Goal: Transaction & Acquisition: Purchase product/service

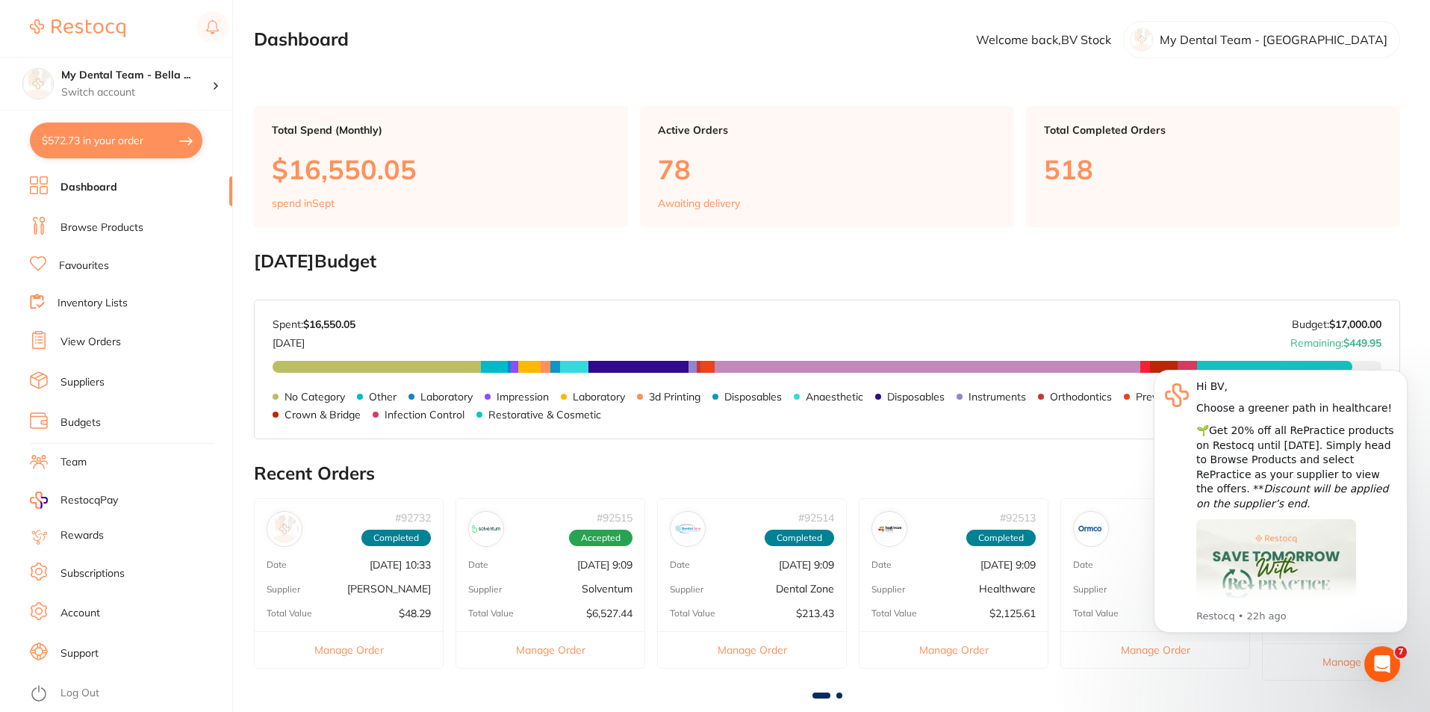
click at [102, 342] on link "View Orders" at bounding box center [90, 342] width 60 height 15
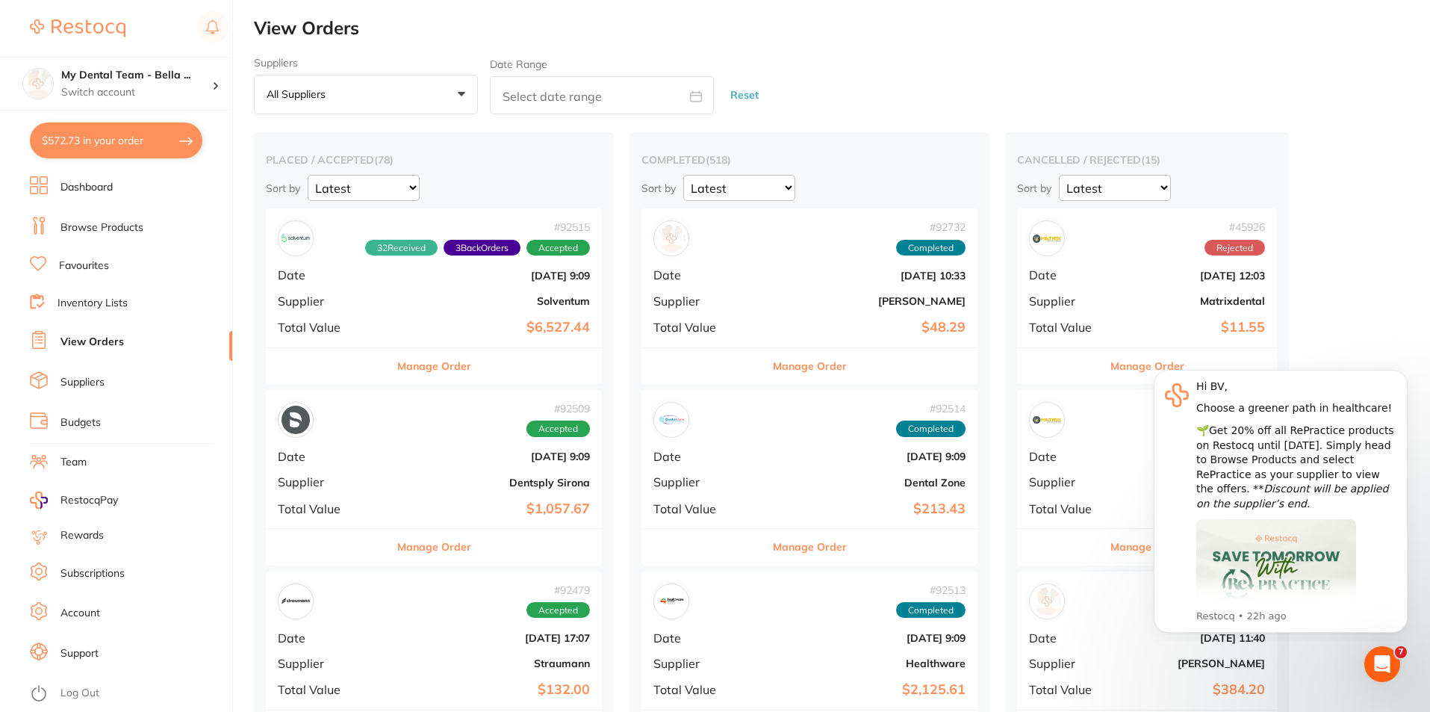
click at [96, 388] on link "Suppliers" at bounding box center [82, 382] width 44 height 15
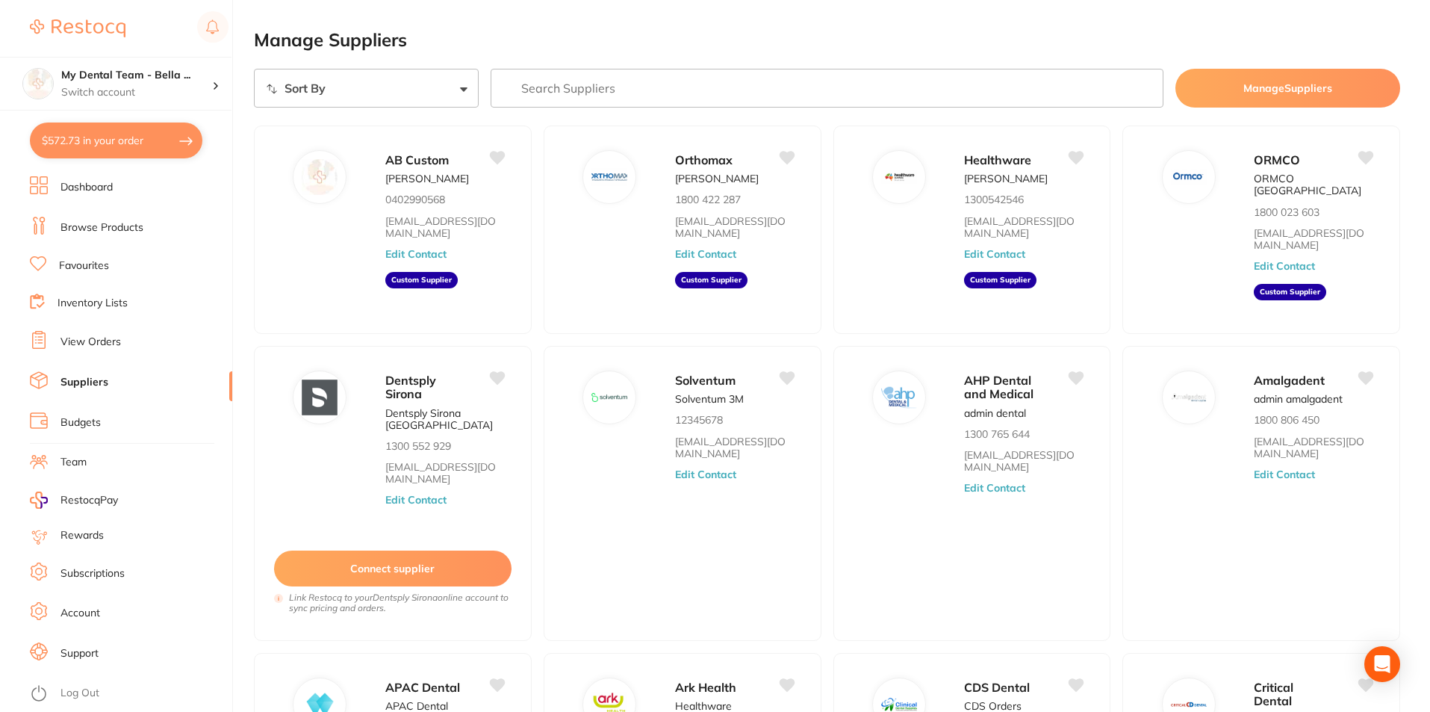
click at [105, 302] on link "Inventory Lists" at bounding box center [93, 303] width 70 height 15
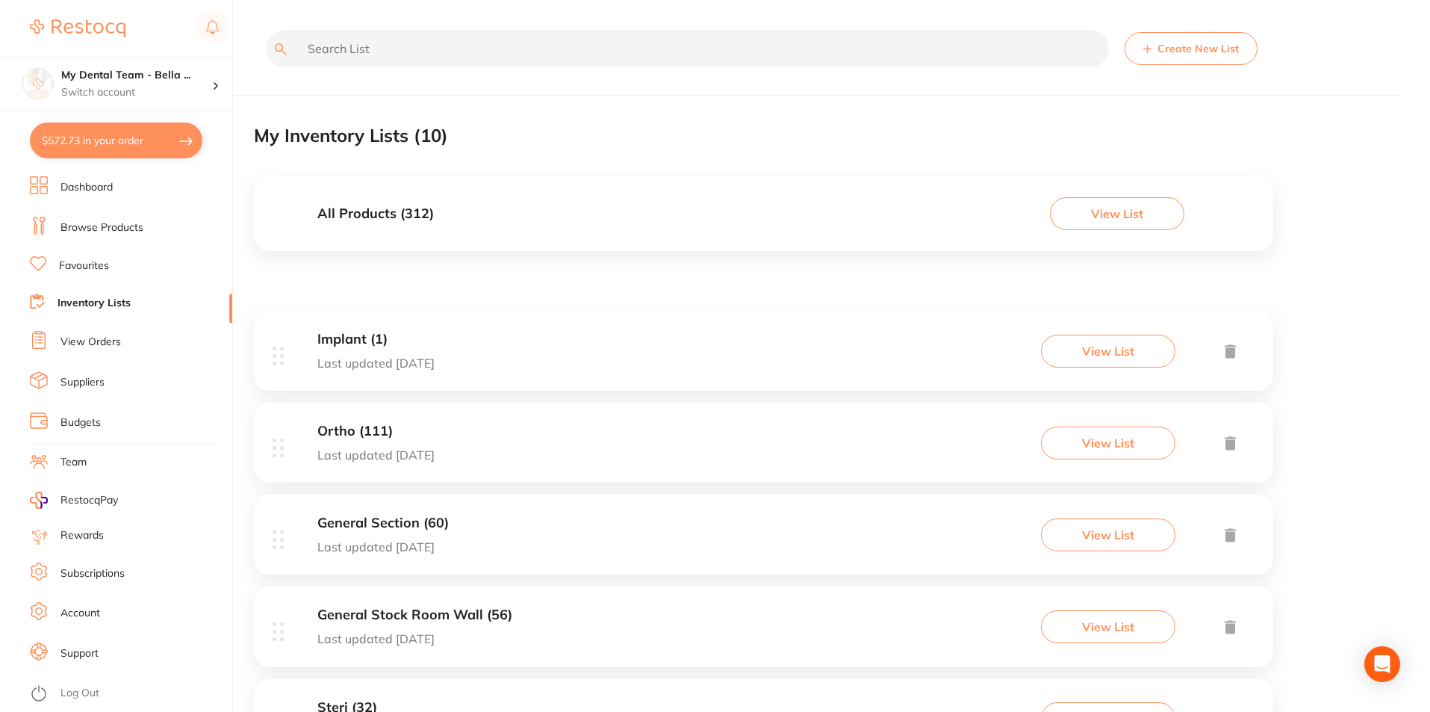
click at [426, 43] on input "text" at bounding box center [687, 48] width 843 height 37
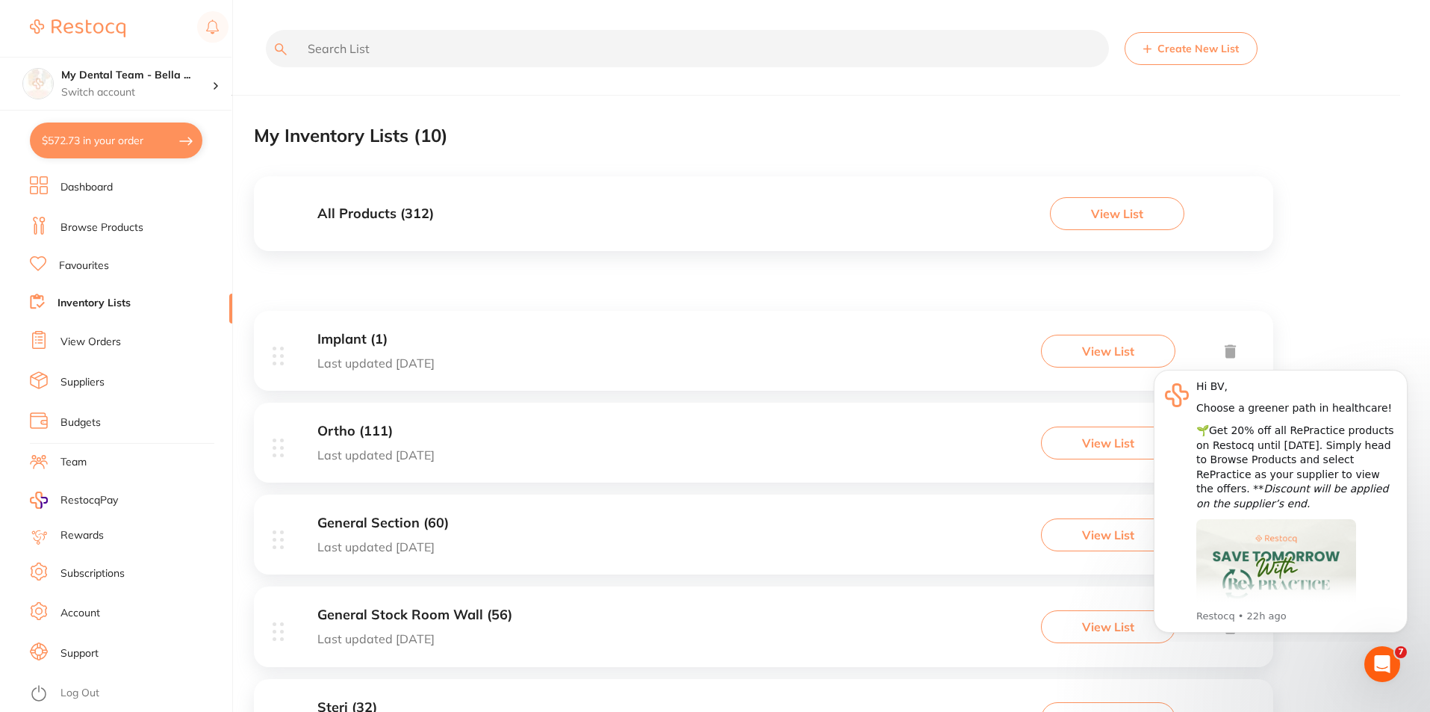
click at [341, 49] on input "text" at bounding box center [687, 48] width 843 height 37
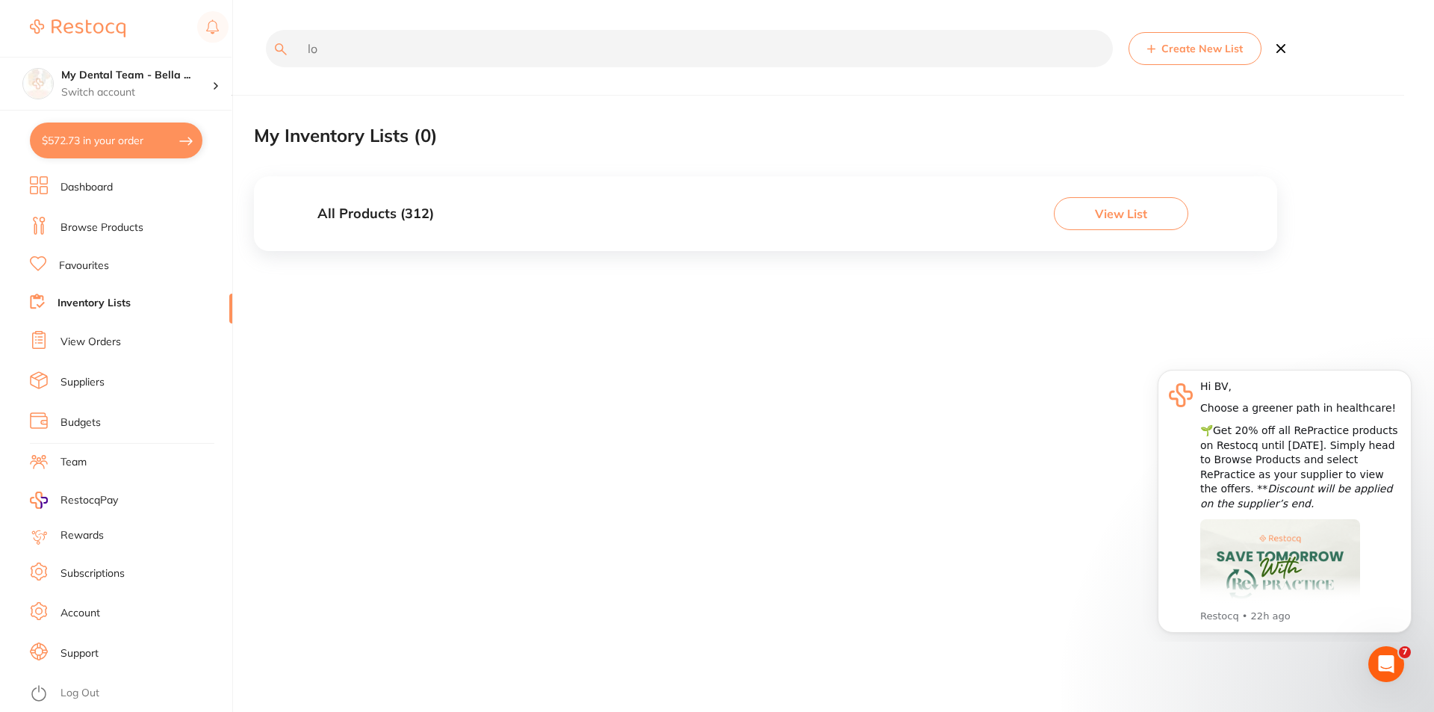
type input "l"
type input "u"
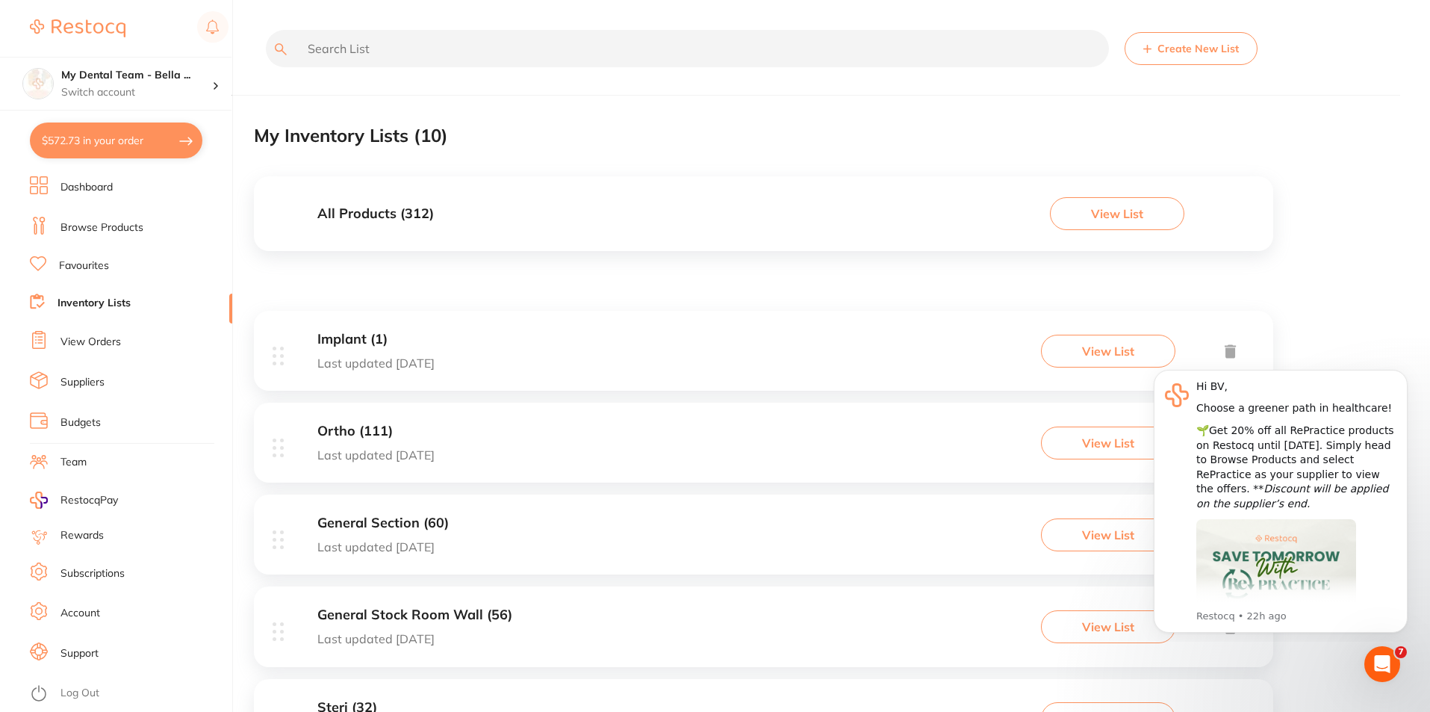
click at [103, 346] on link "View Orders" at bounding box center [90, 342] width 60 height 15
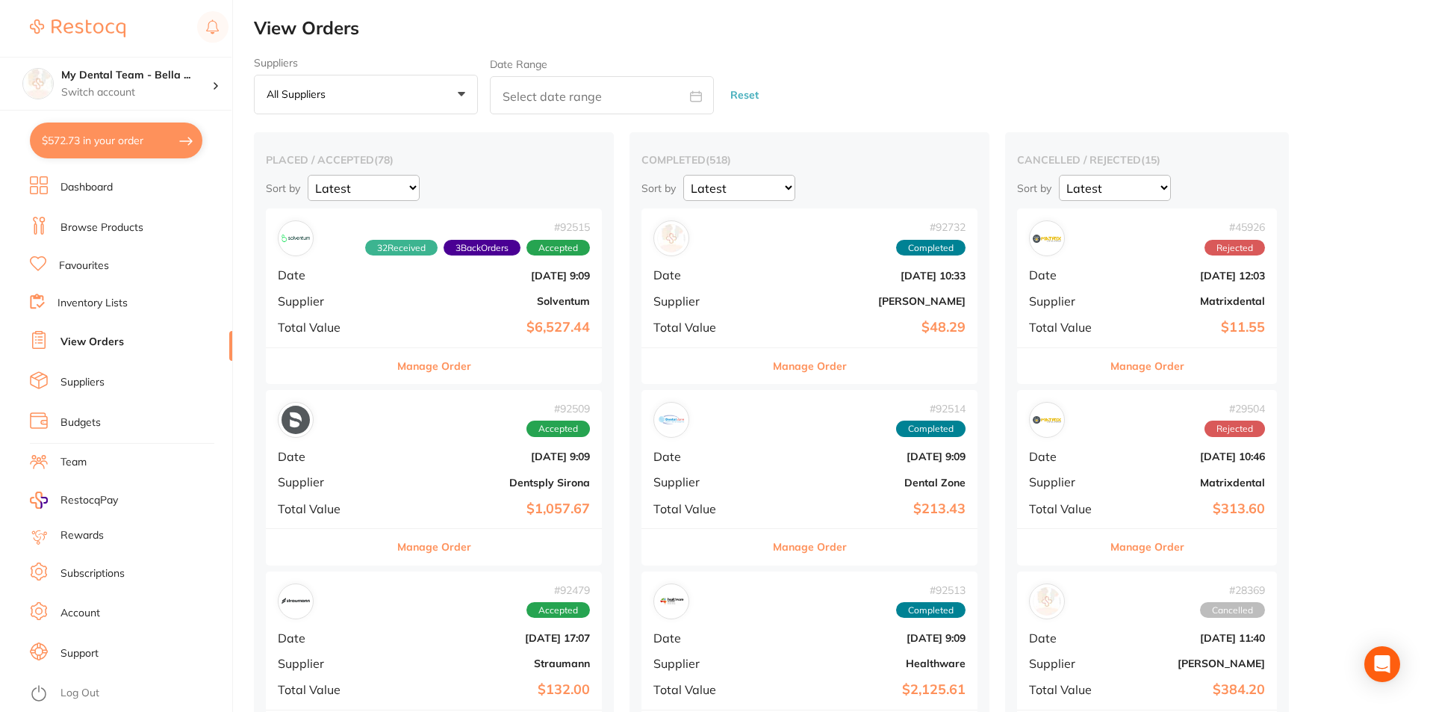
click at [87, 379] on link "Suppliers" at bounding box center [82, 382] width 44 height 15
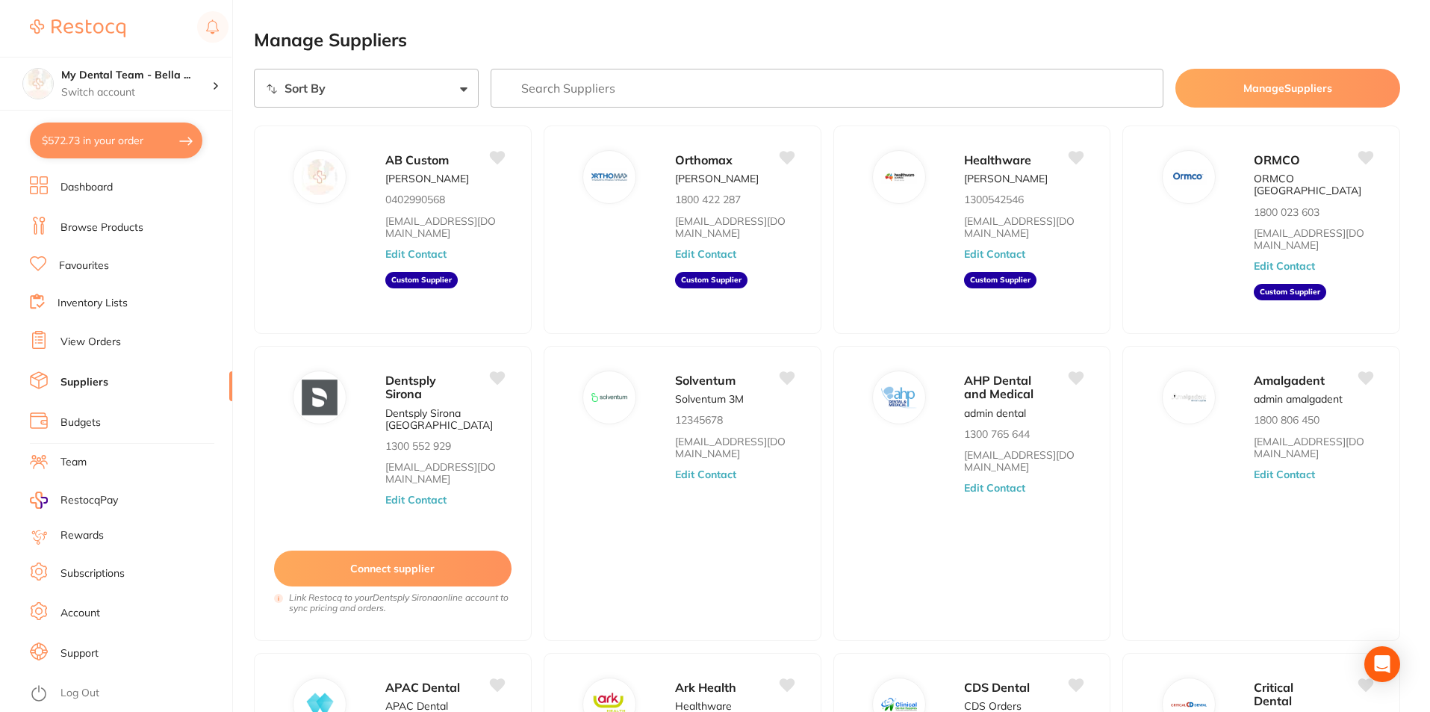
click at [88, 305] on link "Inventory Lists" at bounding box center [93, 303] width 70 height 15
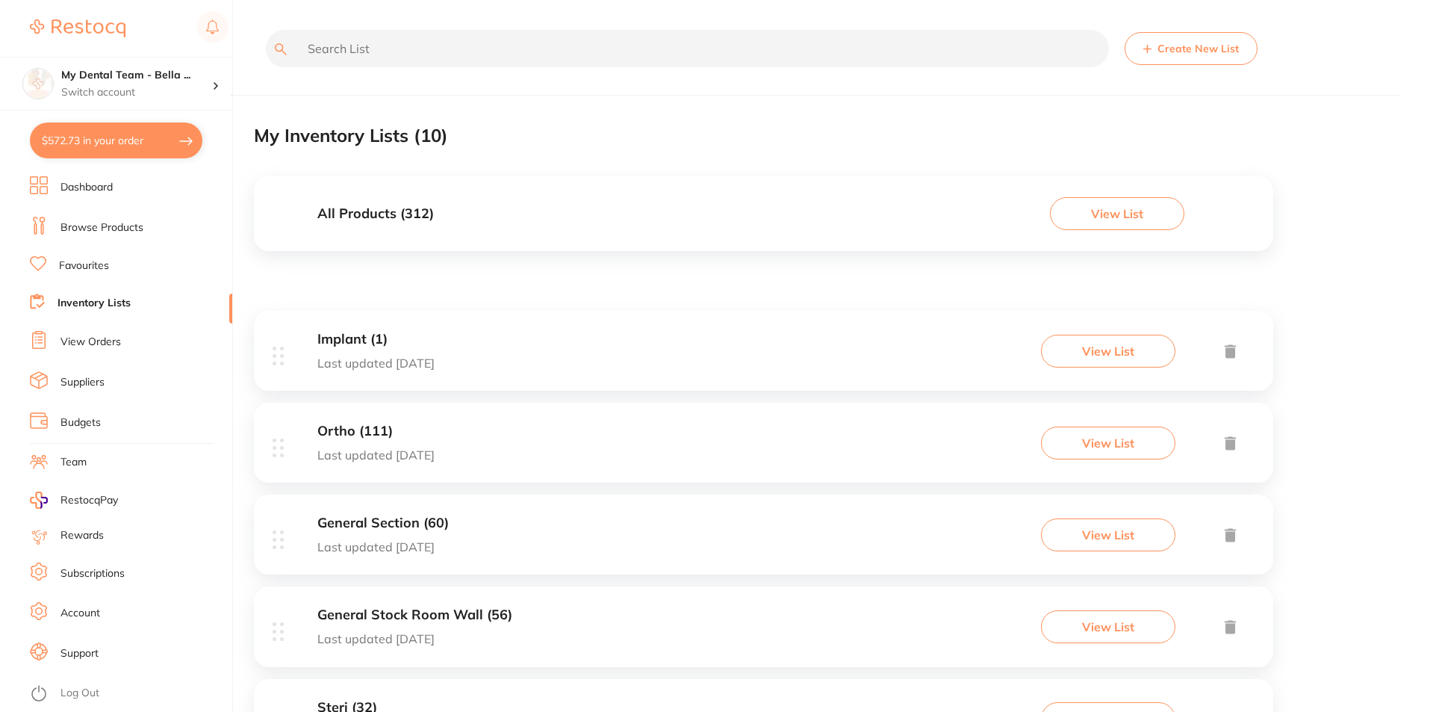
click at [87, 260] on link "Favourites" at bounding box center [84, 265] width 50 height 15
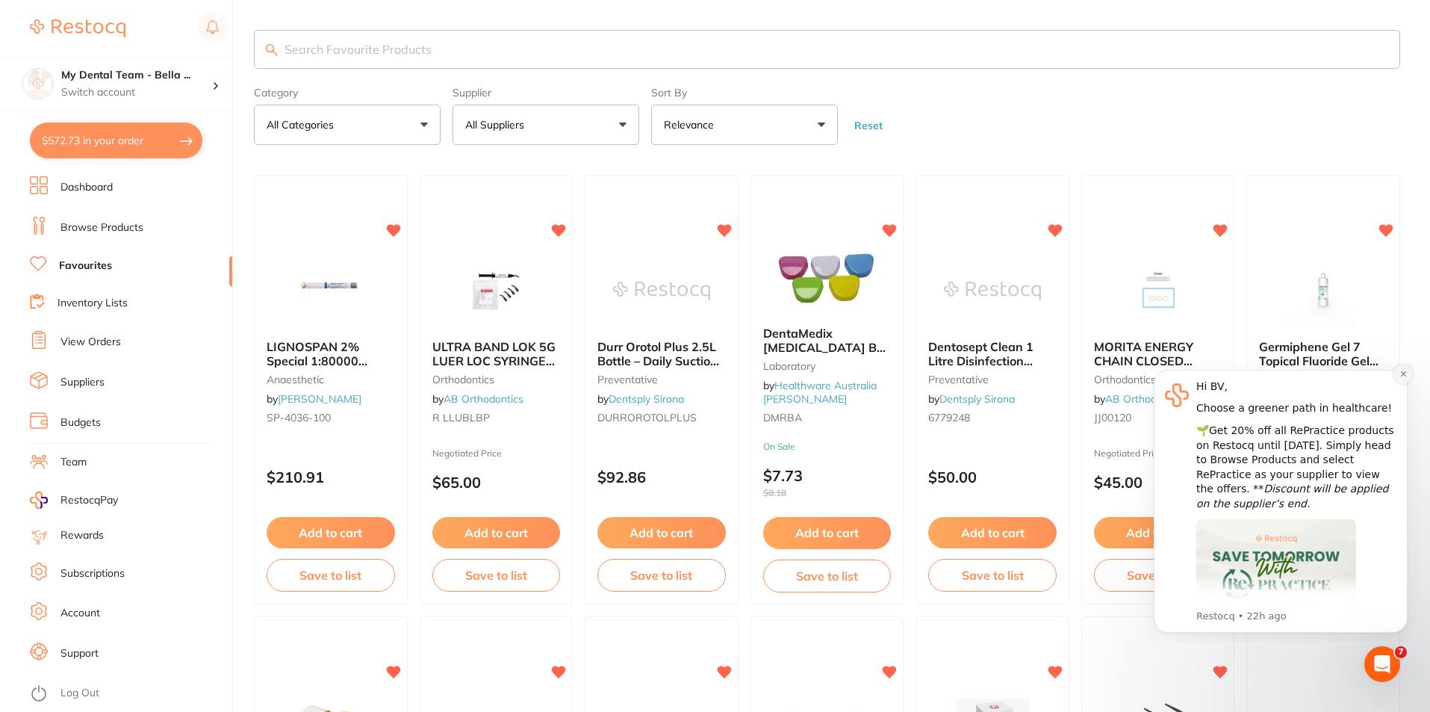
click at [1403, 376] on icon "Dismiss notification" at bounding box center [1403, 374] width 8 height 8
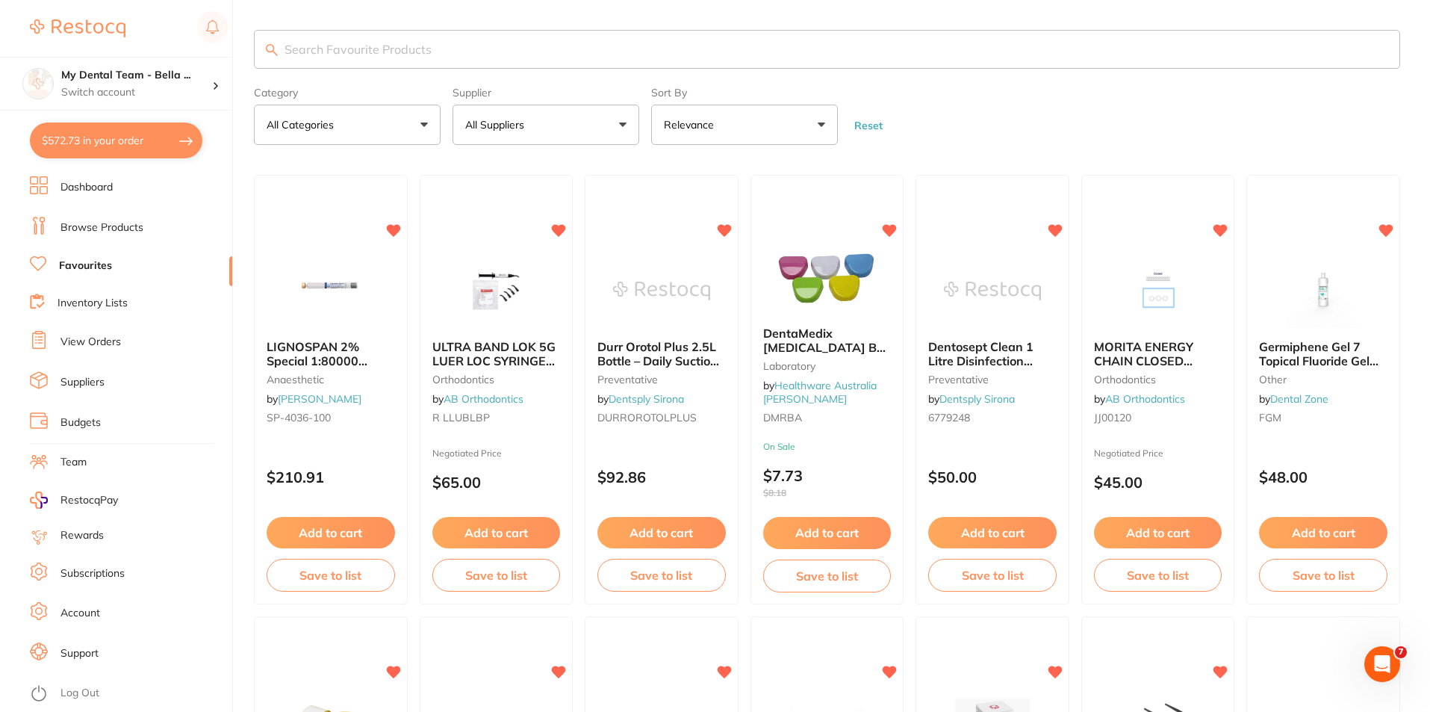
click at [538, 80] on section "Category All Categories All Categories anaesthetic articulating burs CAD/CAM cr…" at bounding box center [827, 87] width 1146 height 115
click at [549, 51] on input "search" at bounding box center [827, 49] width 1146 height 39
type input "hasty pasty"
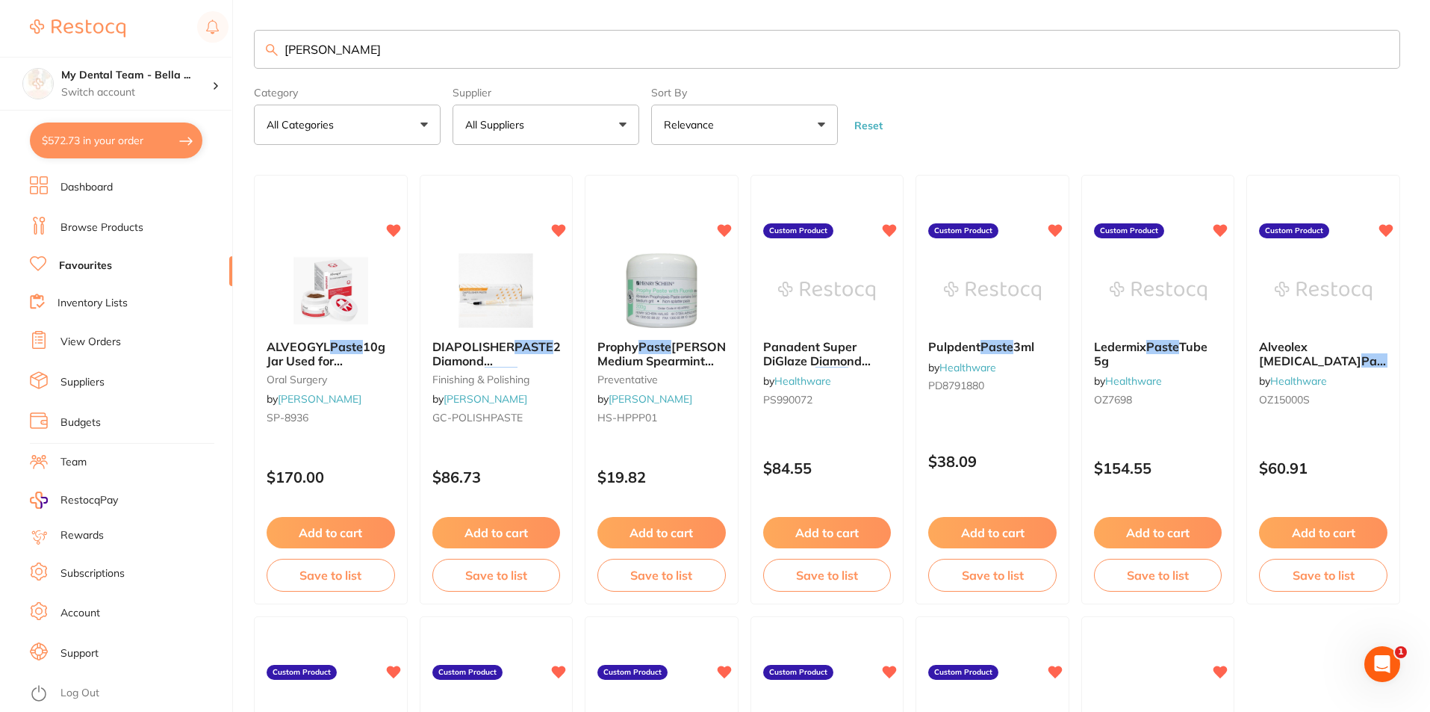
click at [103, 228] on link "Browse Products" at bounding box center [101, 227] width 83 height 15
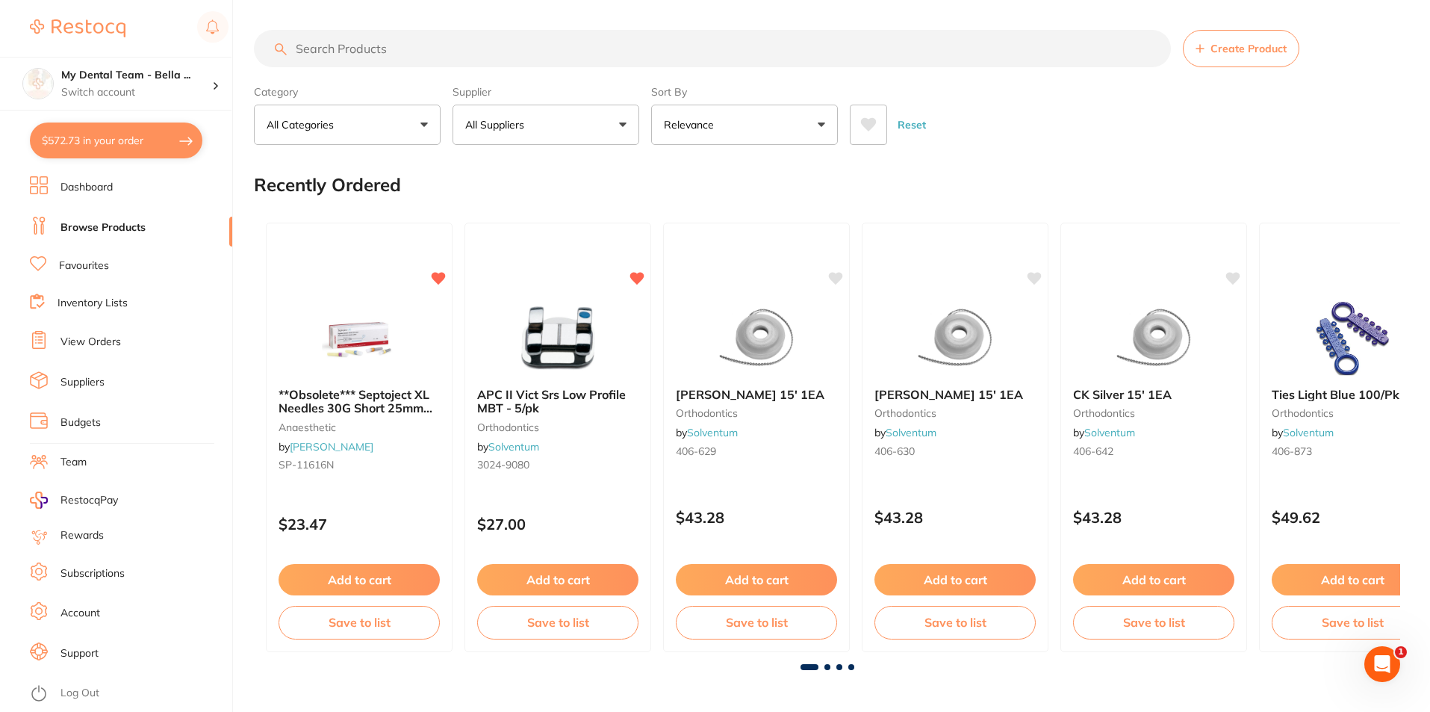
click at [403, 55] on input "search" at bounding box center [712, 48] width 917 height 37
type input "hasty pasty"
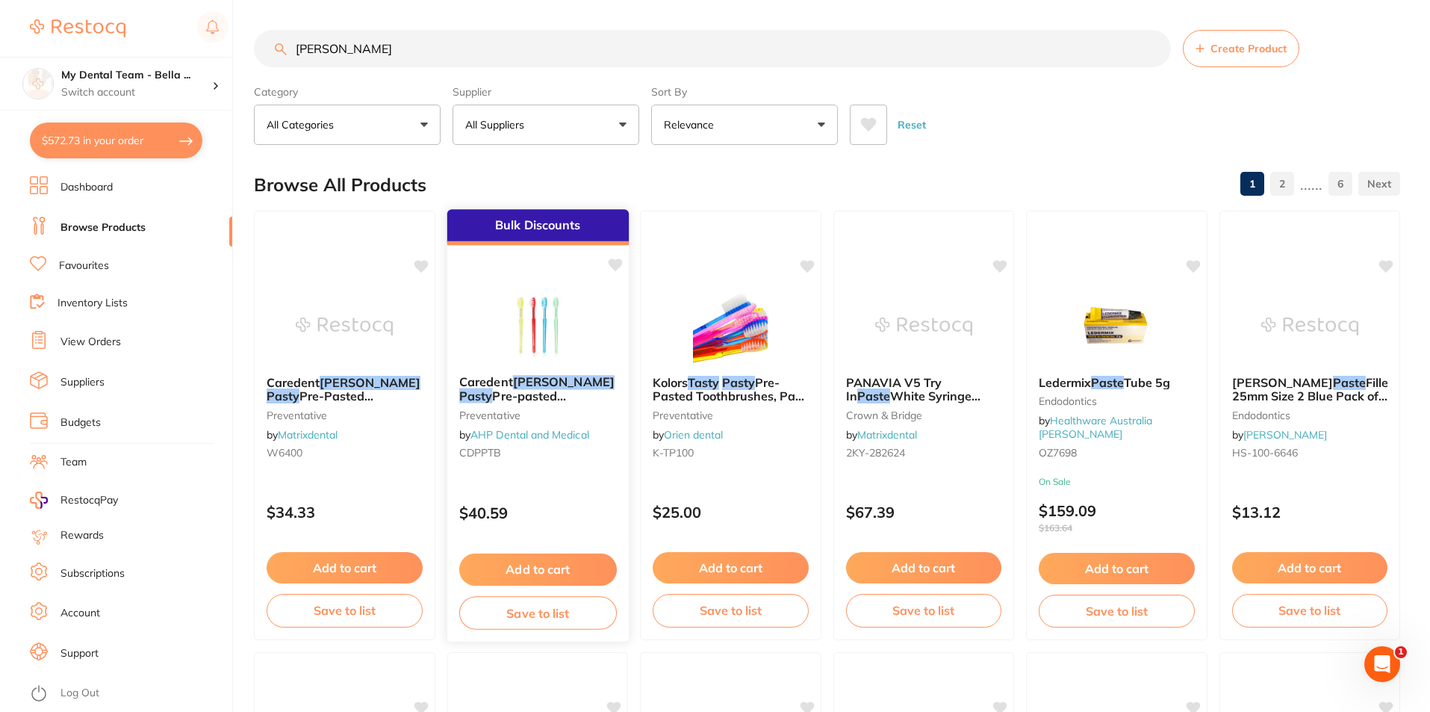
click at [544, 332] on img at bounding box center [537, 325] width 98 height 75
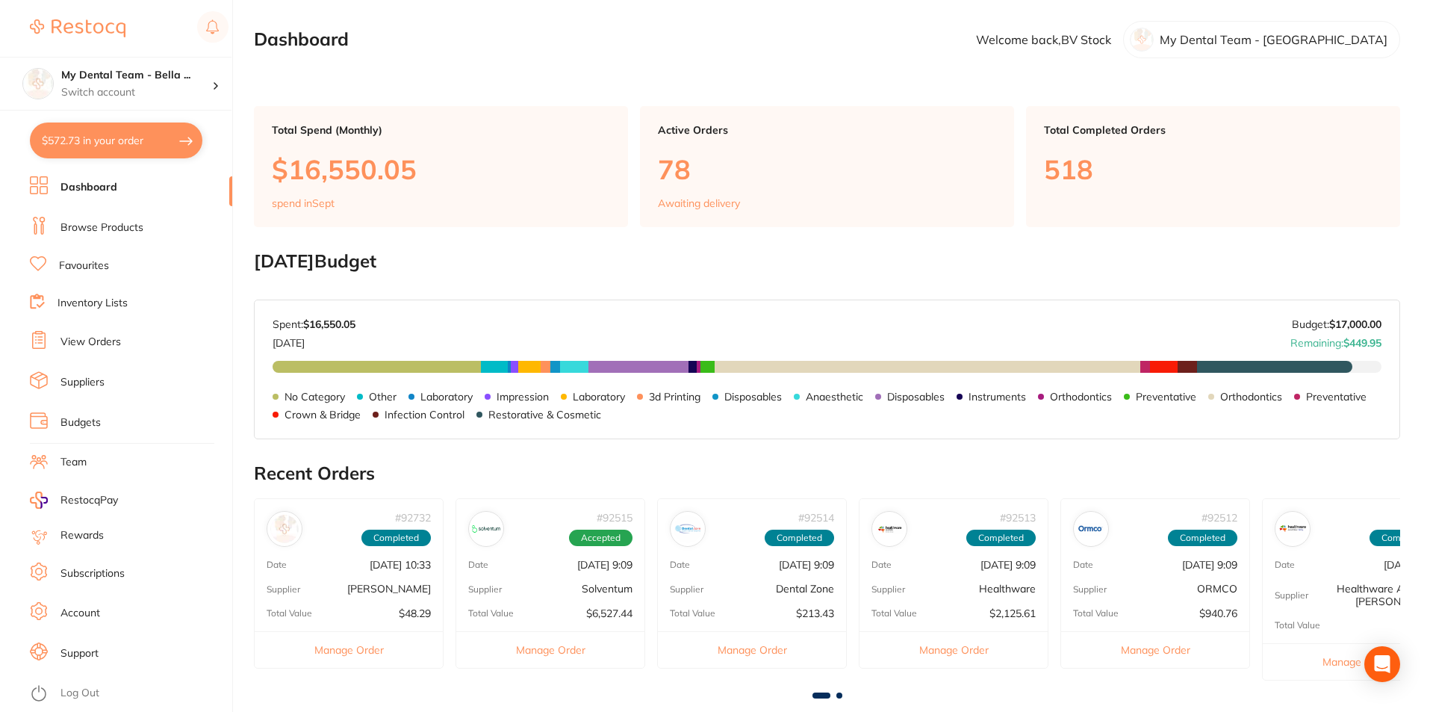
click at [92, 335] on link "View Orders" at bounding box center [90, 342] width 60 height 15
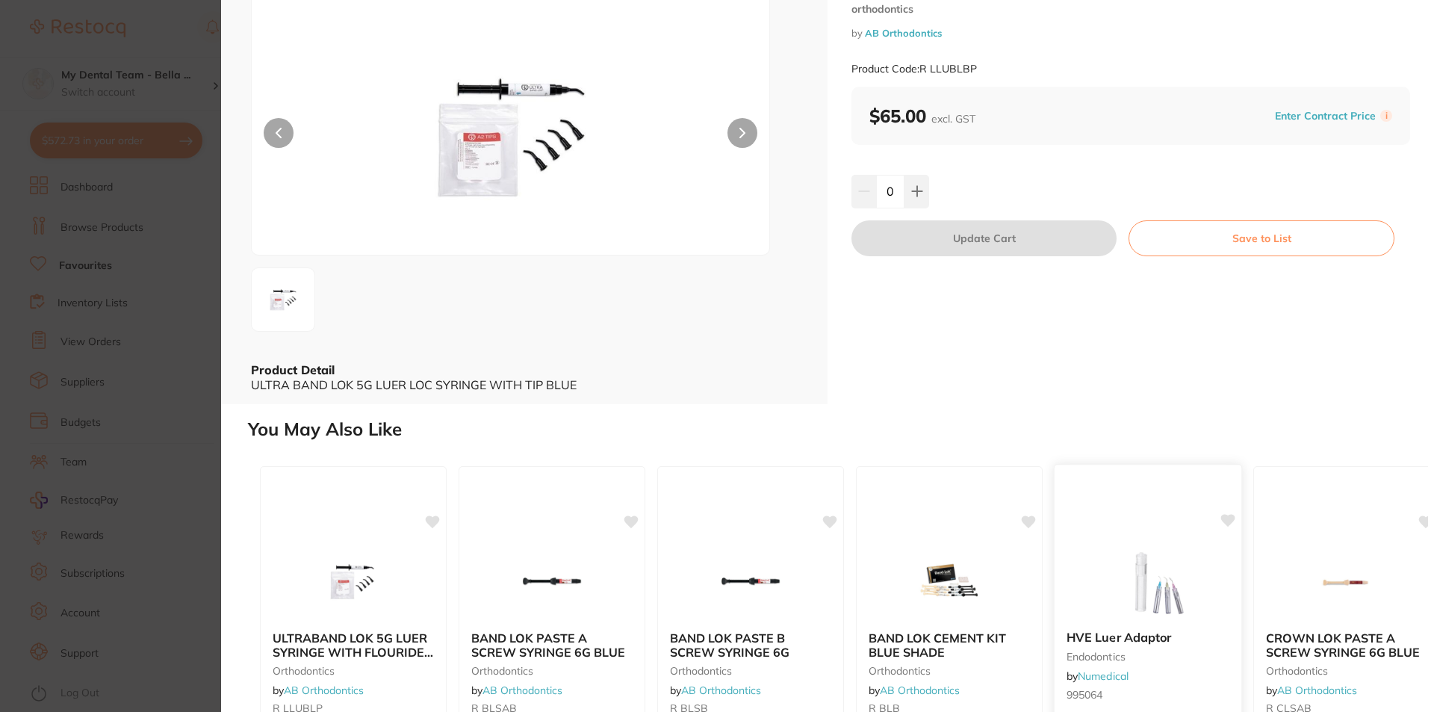
scroll to position [276, 0]
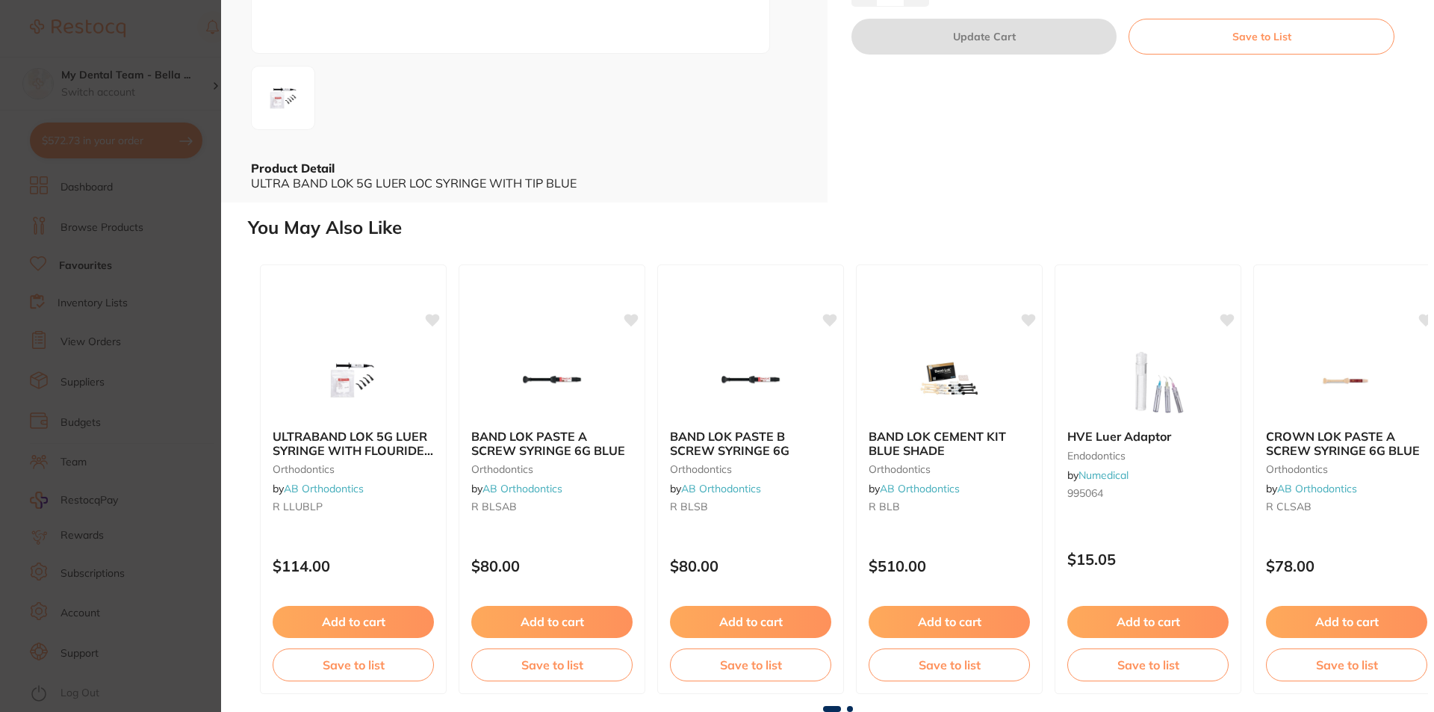
click at [847, 709] on span at bounding box center [850, 709] width 6 height 6
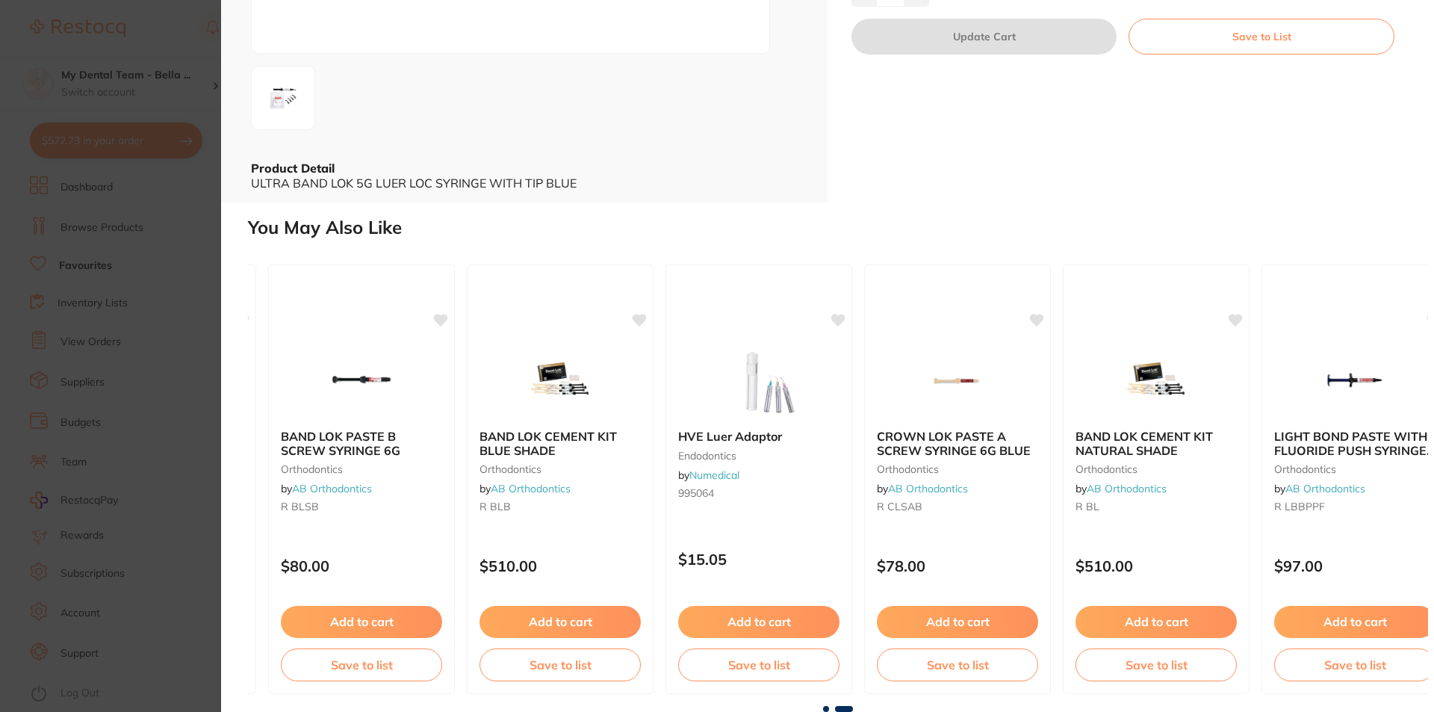
scroll to position [0, 425]
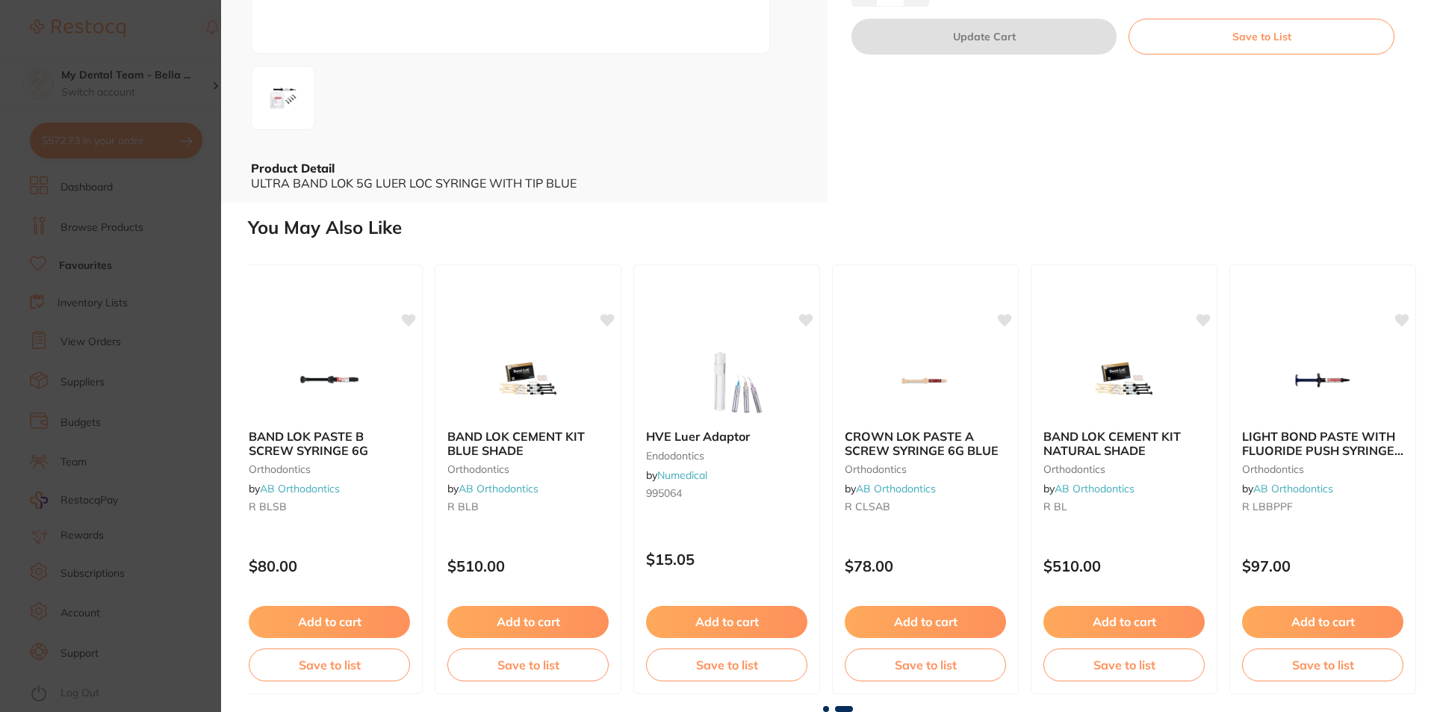
click at [823, 709] on span at bounding box center [826, 709] width 6 height 6
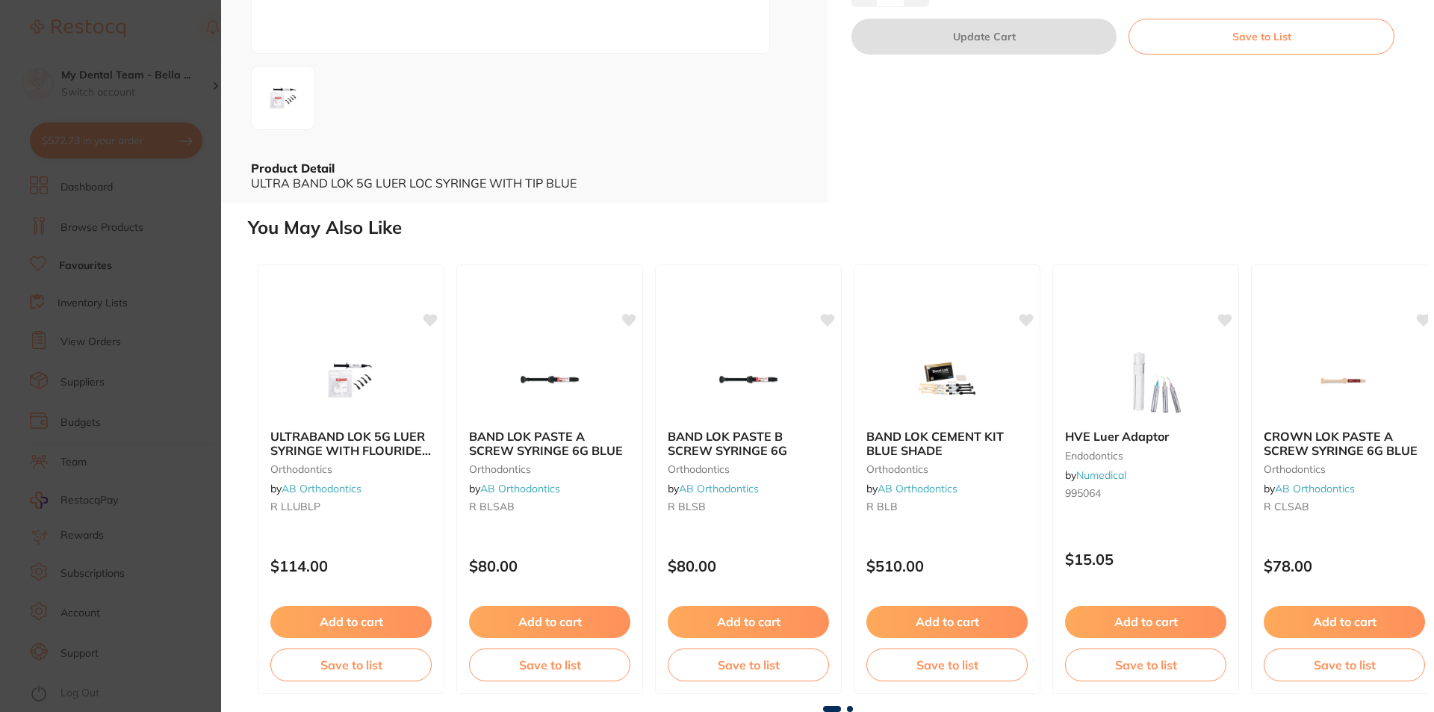
scroll to position [0, 0]
click at [372, 382] on img at bounding box center [353, 378] width 98 height 75
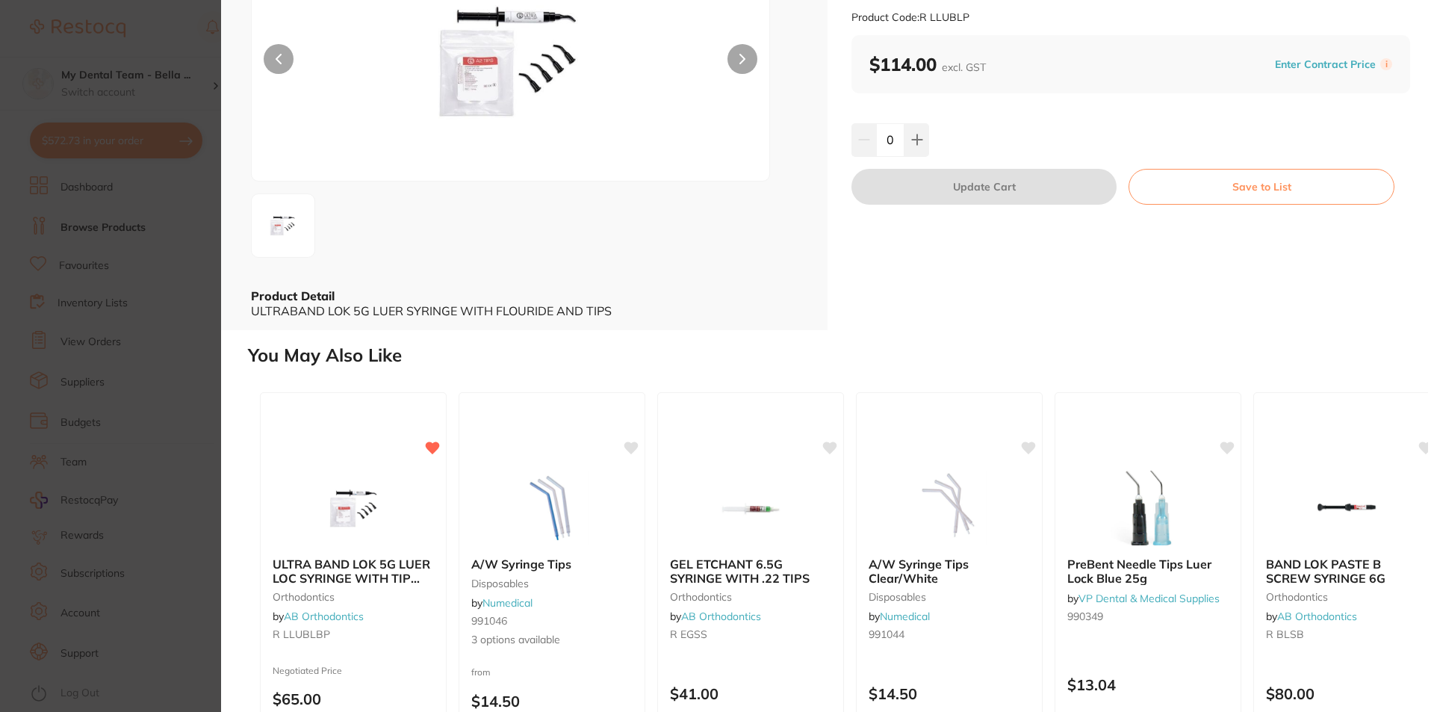
scroll to position [149, 0]
click at [367, 529] on img at bounding box center [353, 505] width 98 height 75
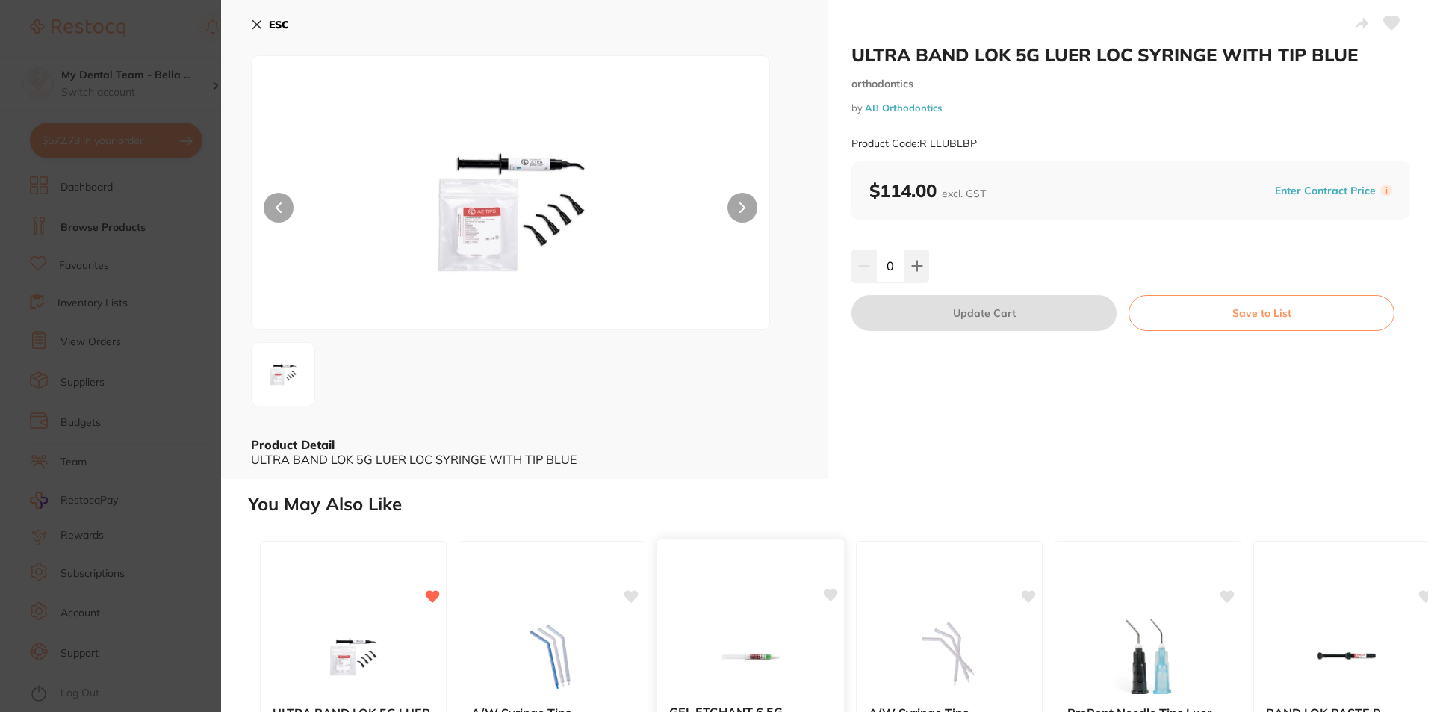
scroll to position [149, 0]
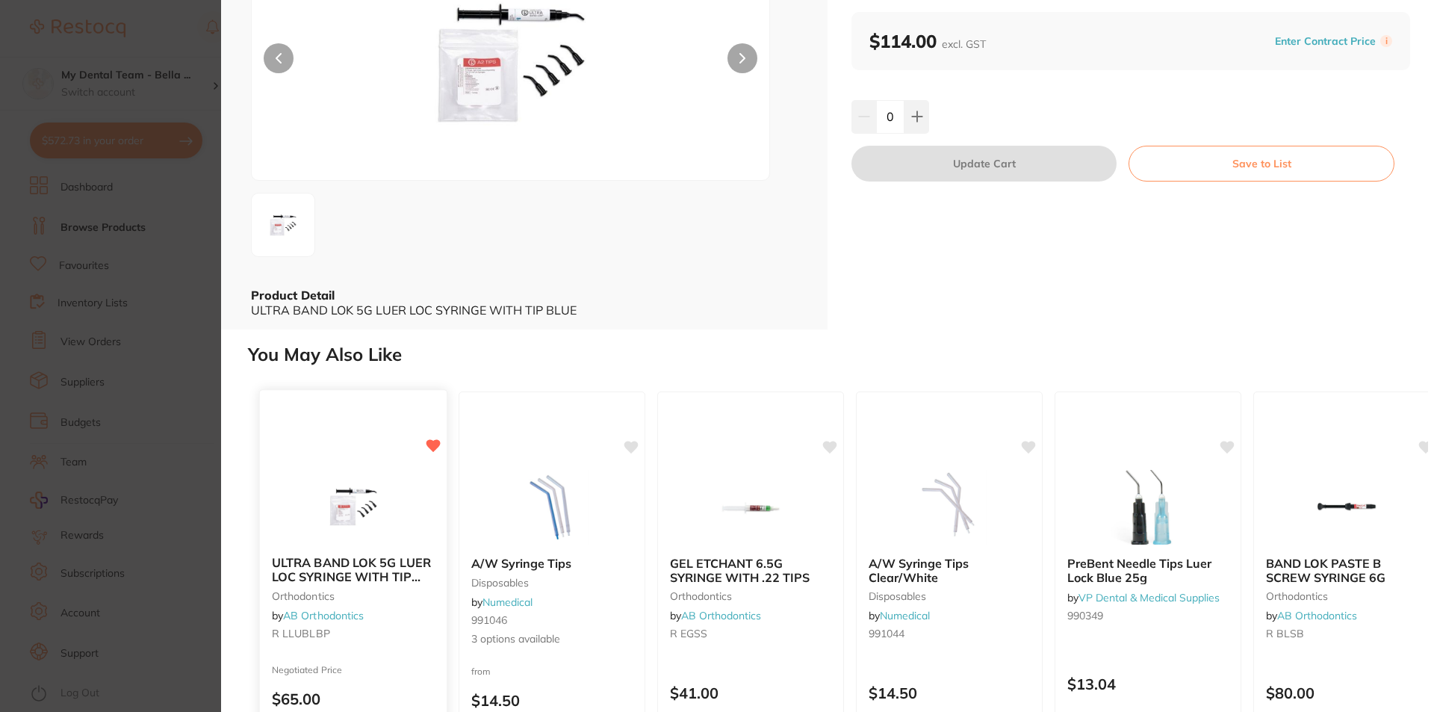
click at [347, 516] on img at bounding box center [353, 505] width 98 height 75
click at [344, 508] on img at bounding box center [353, 505] width 98 height 75
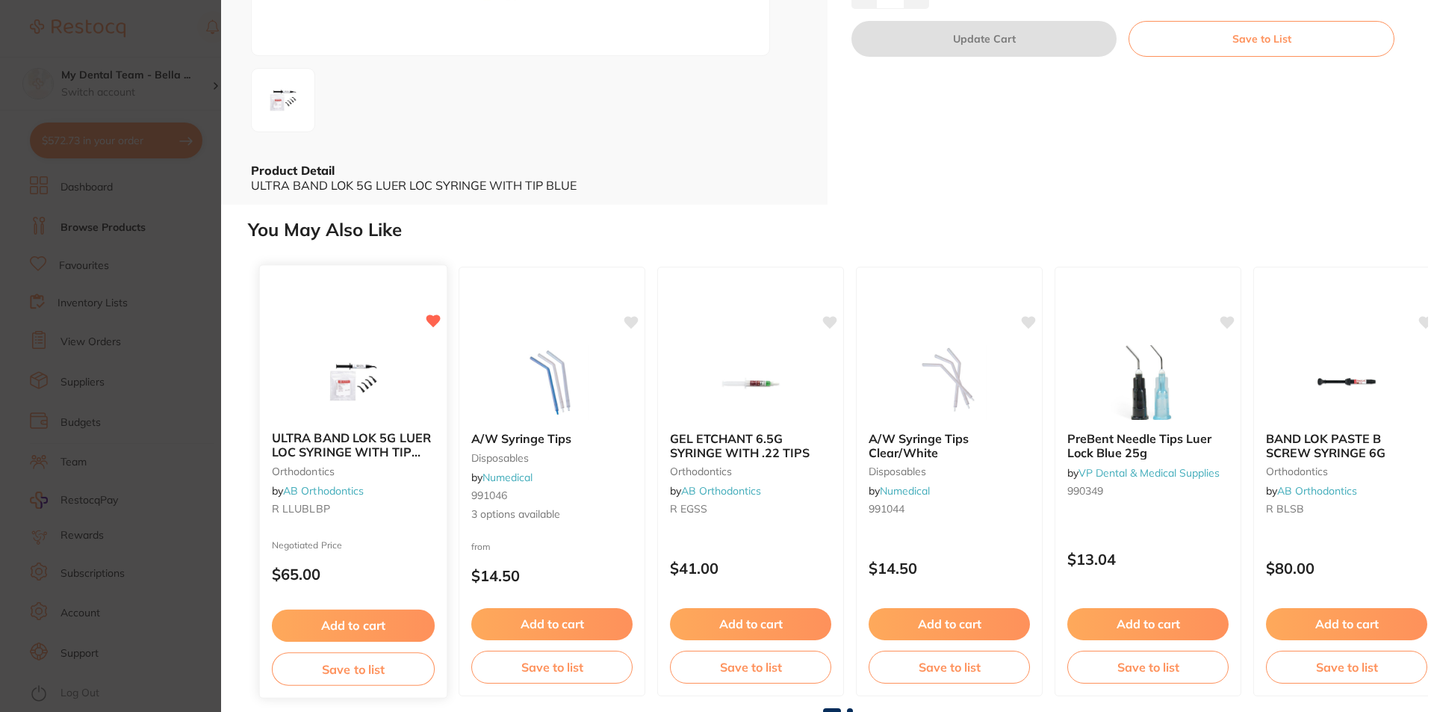
scroll to position [276, 0]
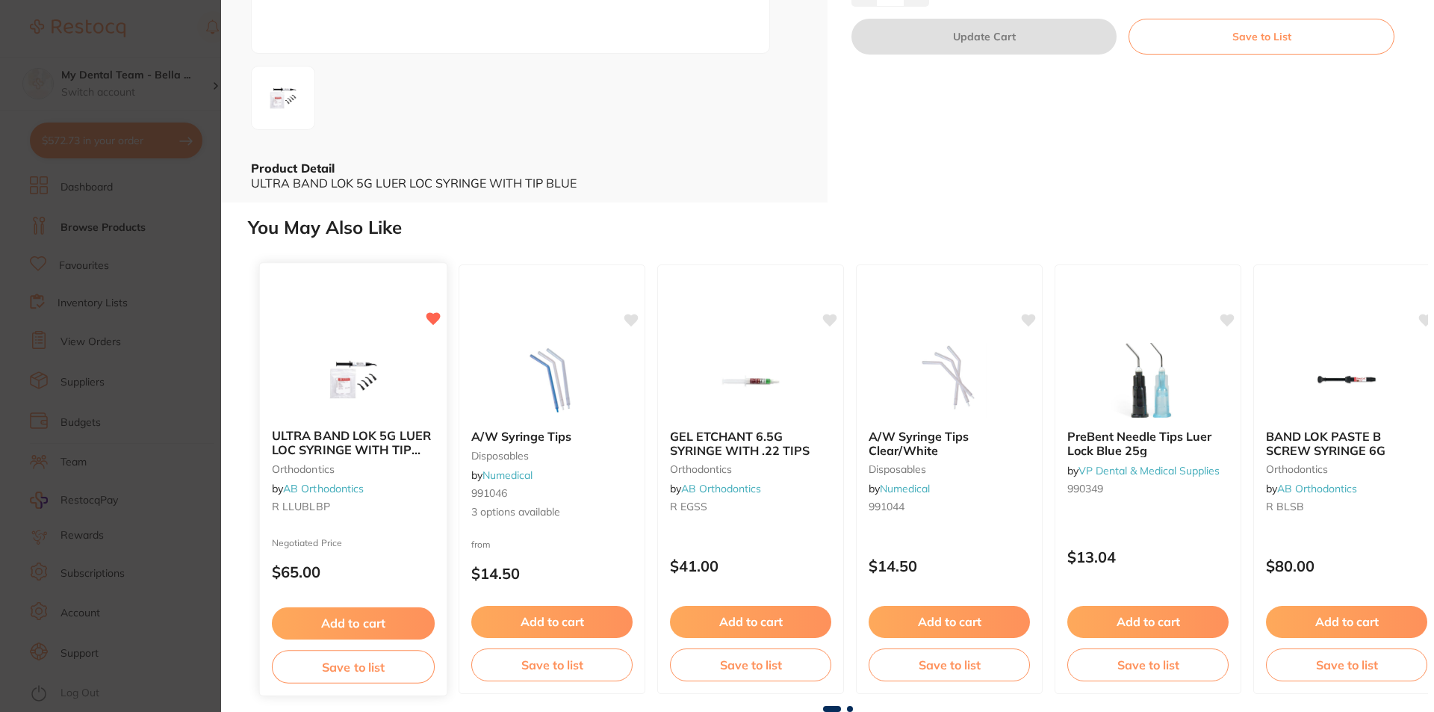
click at [335, 378] on img at bounding box center [353, 378] width 98 height 75
click at [332, 441] on b "ULTRA BAND LOK 5G LUER LOC SYRINGE WITH TIP BLUE" at bounding box center [353, 443] width 163 height 28
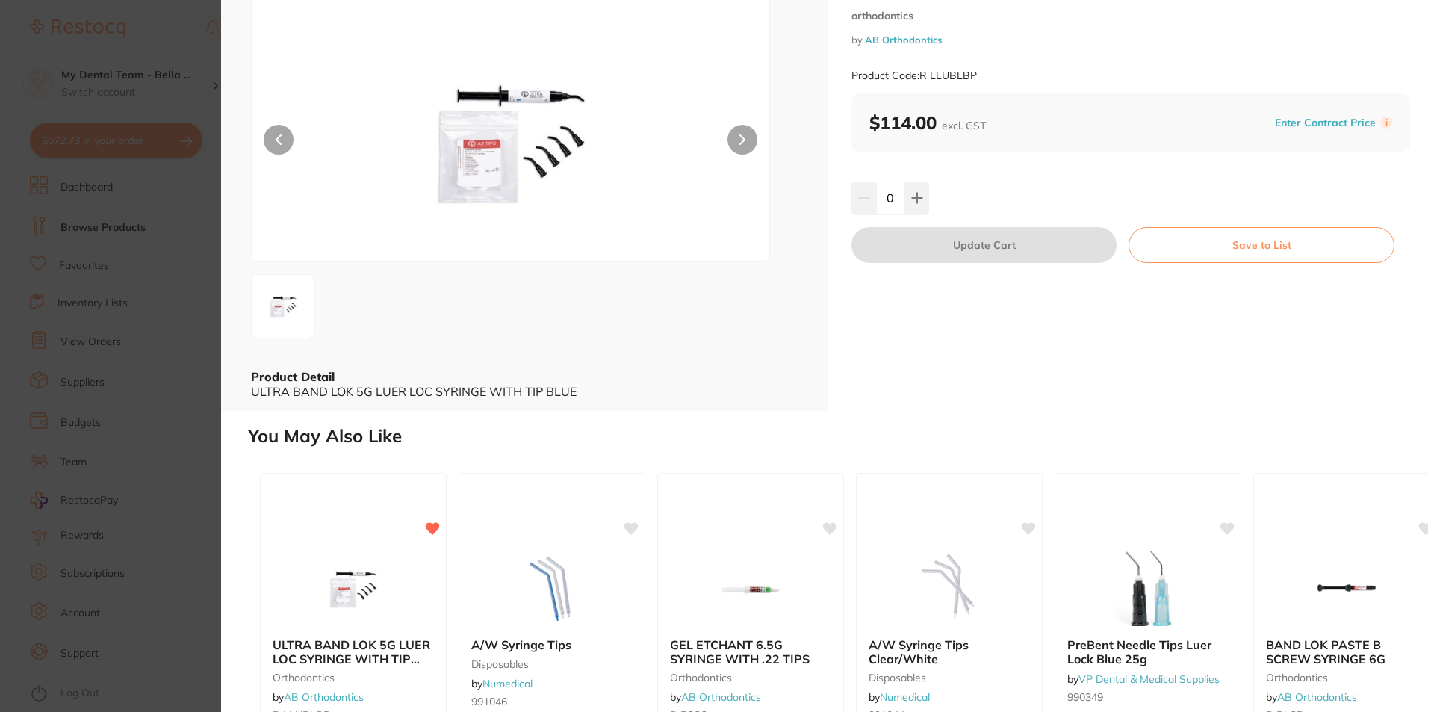
scroll to position [224, 0]
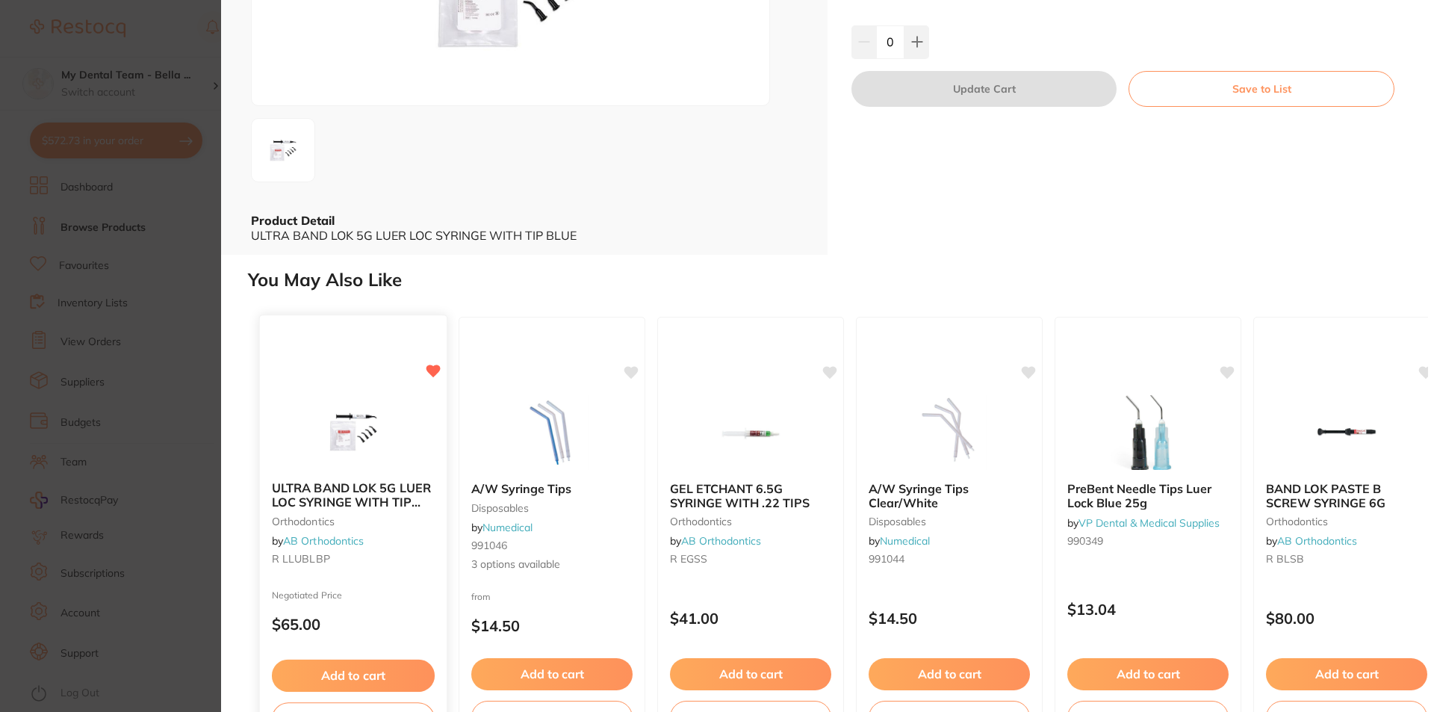
click at [351, 471] on div "ULTRA BAND LOK 5G LUER LOC SYRINGE WITH TIP BLUE orthodontics by AB Orthodontic…" at bounding box center [353, 526] width 187 height 114
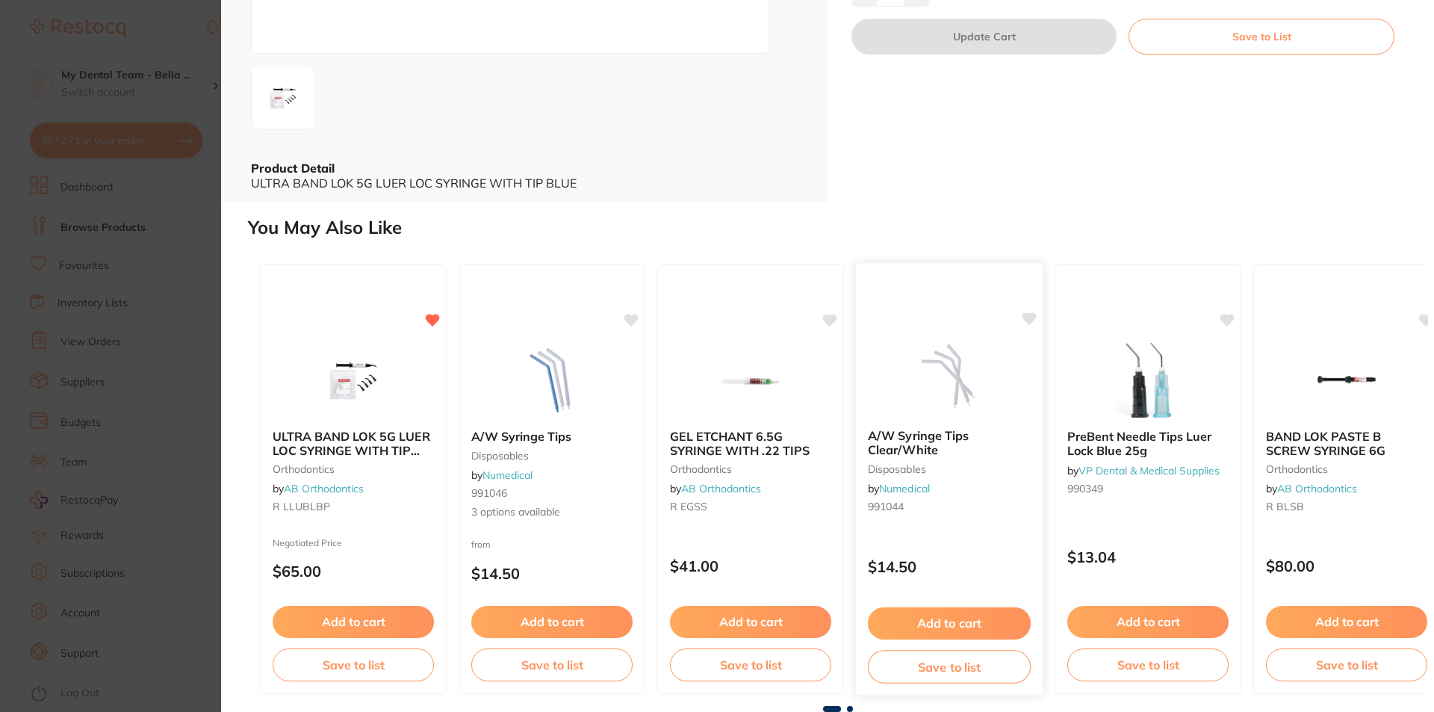
scroll to position [0, 0]
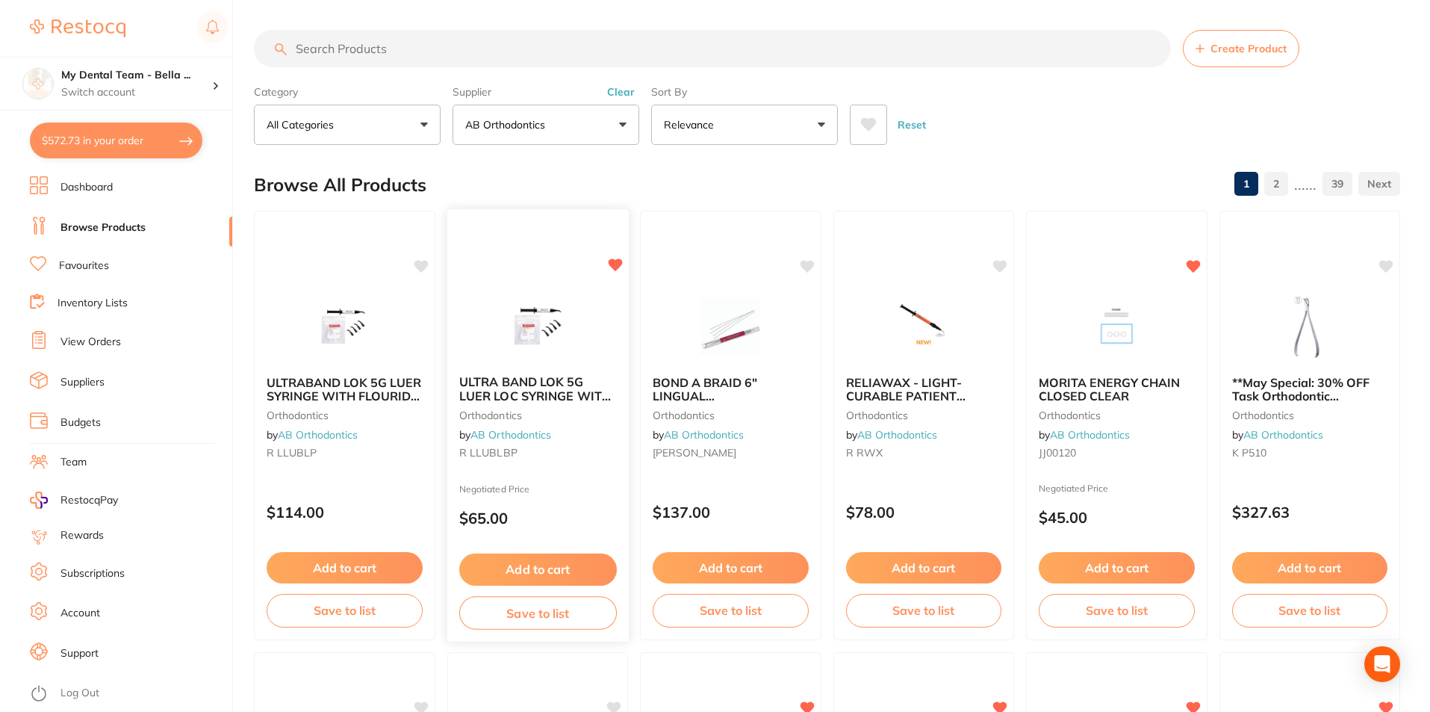
click at [548, 323] on img at bounding box center [537, 325] width 98 height 75
click at [518, 332] on img at bounding box center [537, 325] width 98 height 75
